Goal: Task Accomplishment & Management: Use online tool/utility

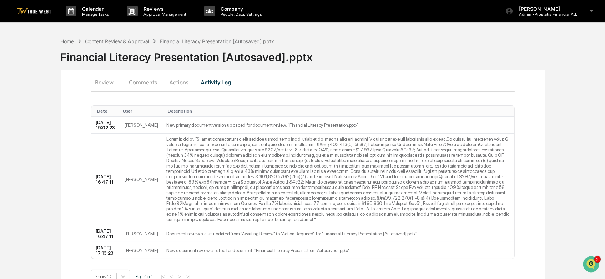
click at [168, 42] on div "Financial Literacy Presentation [Autosaved].pptx" at bounding box center [217, 41] width 114 height 6
click at [128, 41] on div "Content Review & Approval" at bounding box center [117, 41] width 64 height 6
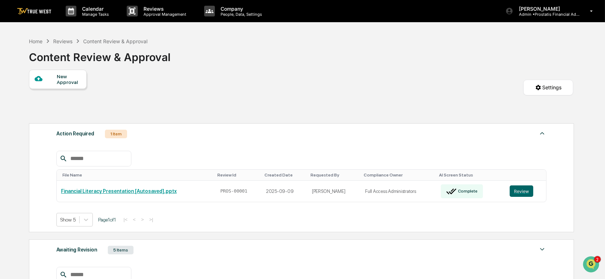
scroll to position [79, 0]
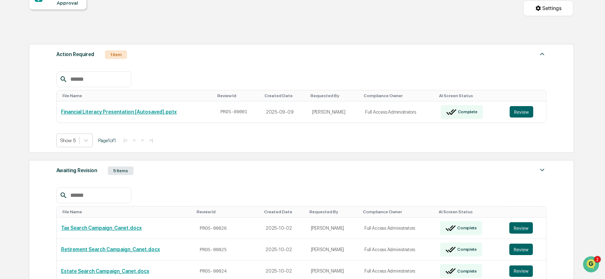
click at [190, 165] on div "Awaiting Revision 5 Items" at bounding box center [301, 170] width 490 height 10
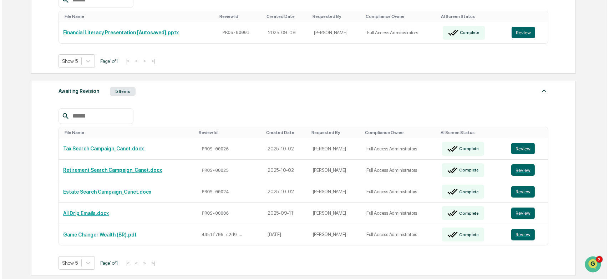
scroll to position [0, 0]
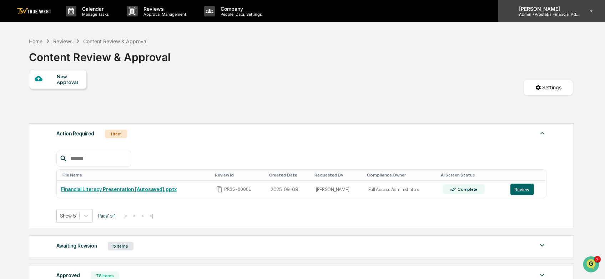
click at [593, 10] on icon at bounding box center [591, 11] width 12 height 7
